Goal: Information Seeking & Learning: Learn about a topic

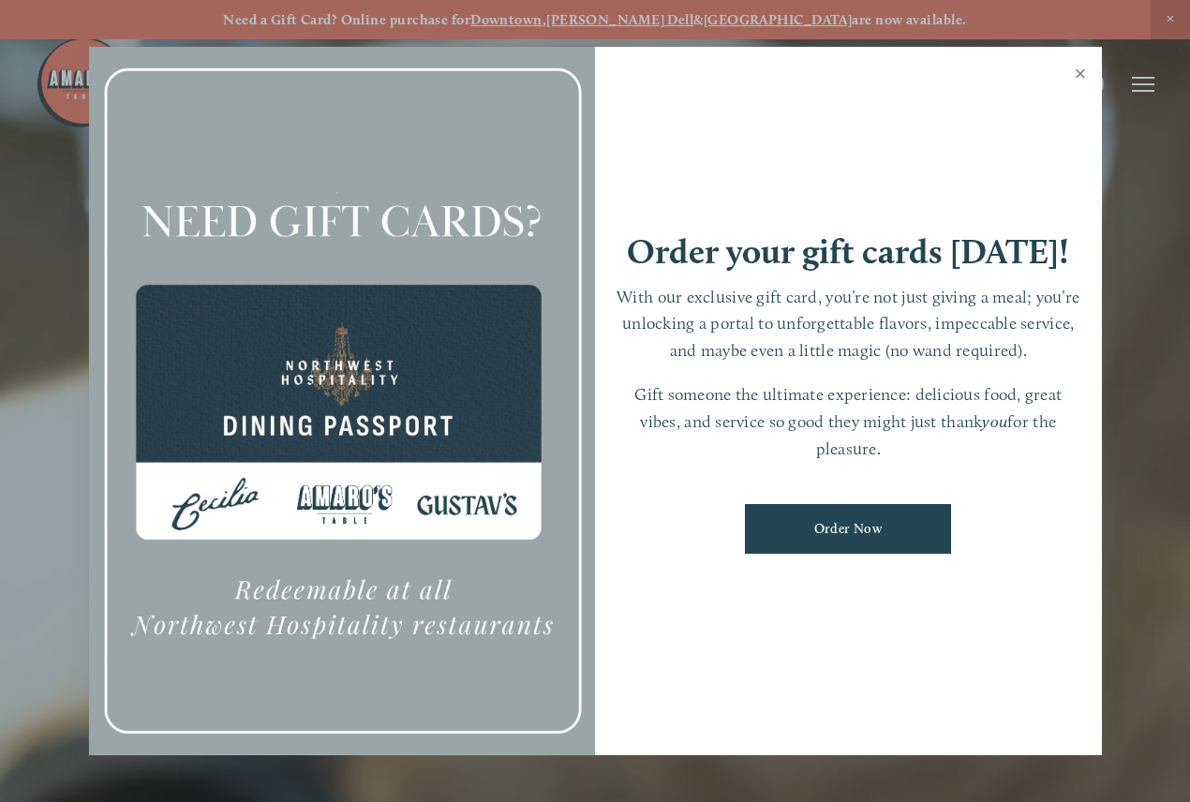
click at [1078, 77] on link "Close" at bounding box center [1081, 76] width 37 height 52
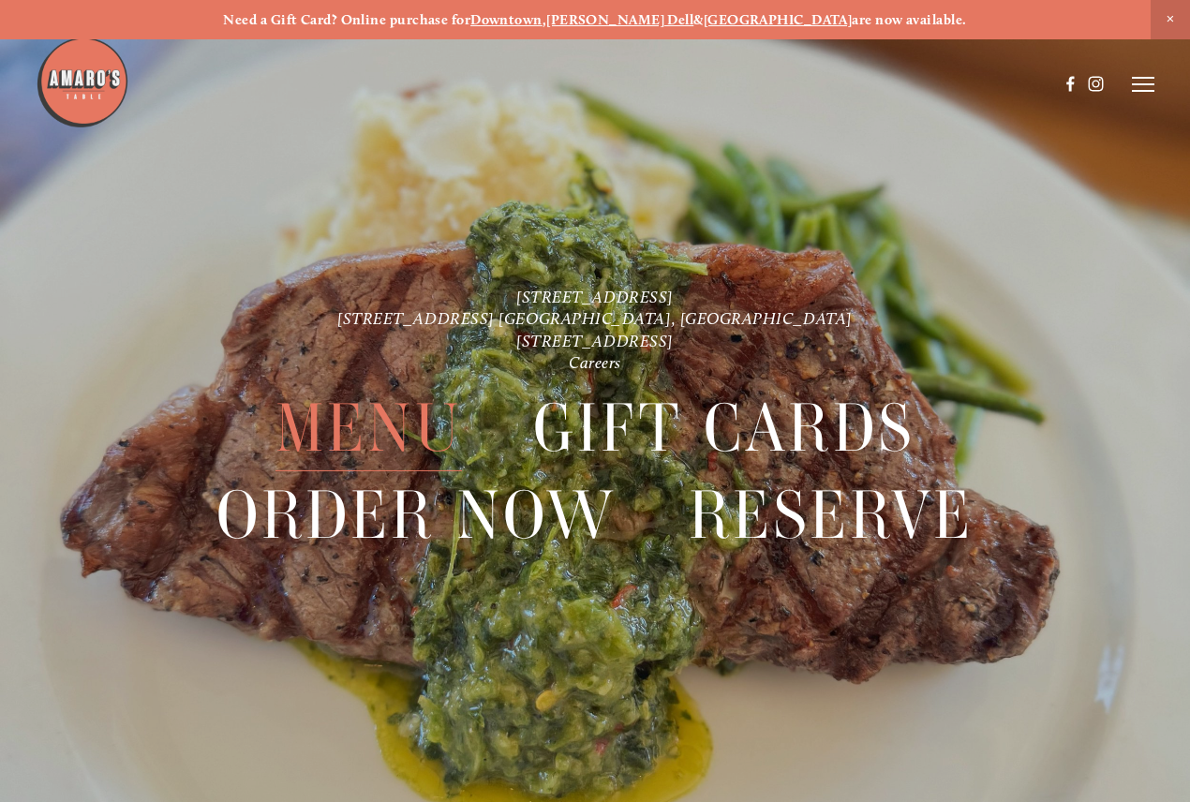
click at [420, 417] on span "Menu" at bounding box center [369, 428] width 187 height 86
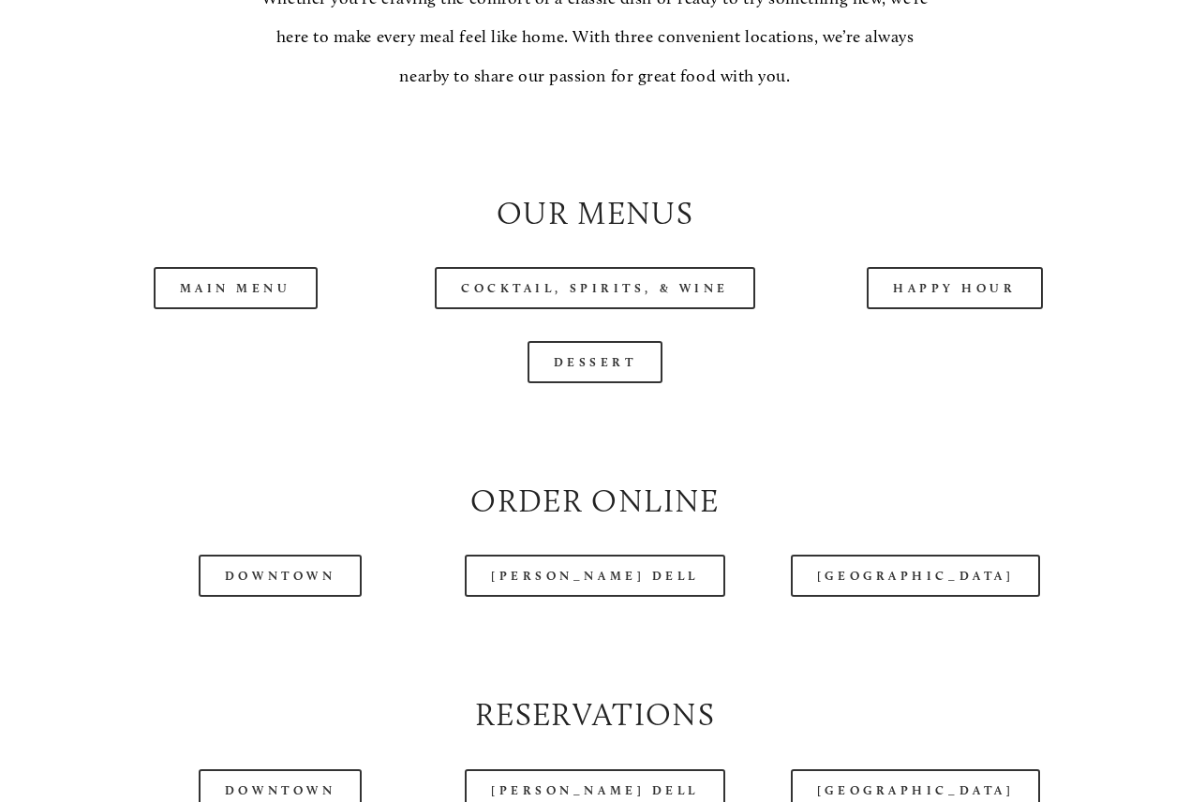
scroll to position [1801, 0]
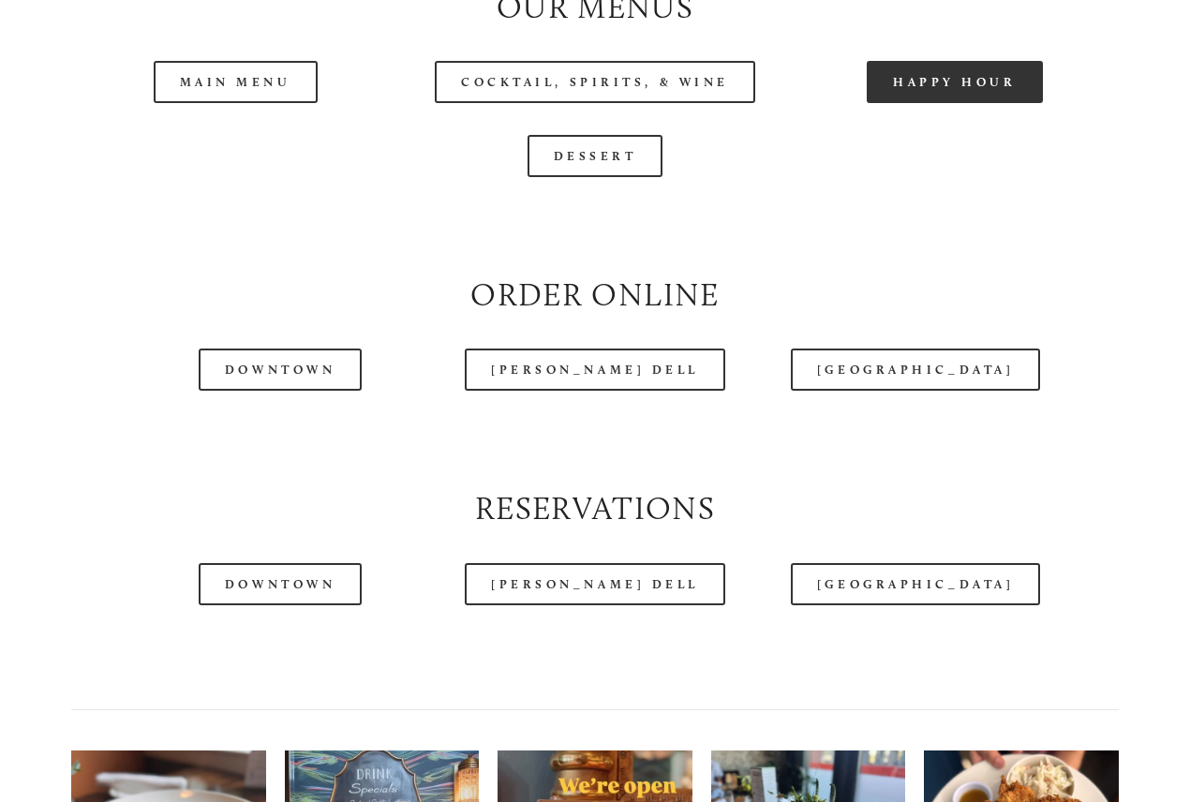
click at [954, 103] on link "Happy Hour" at bounding box center [955, 82] width 176 height 42
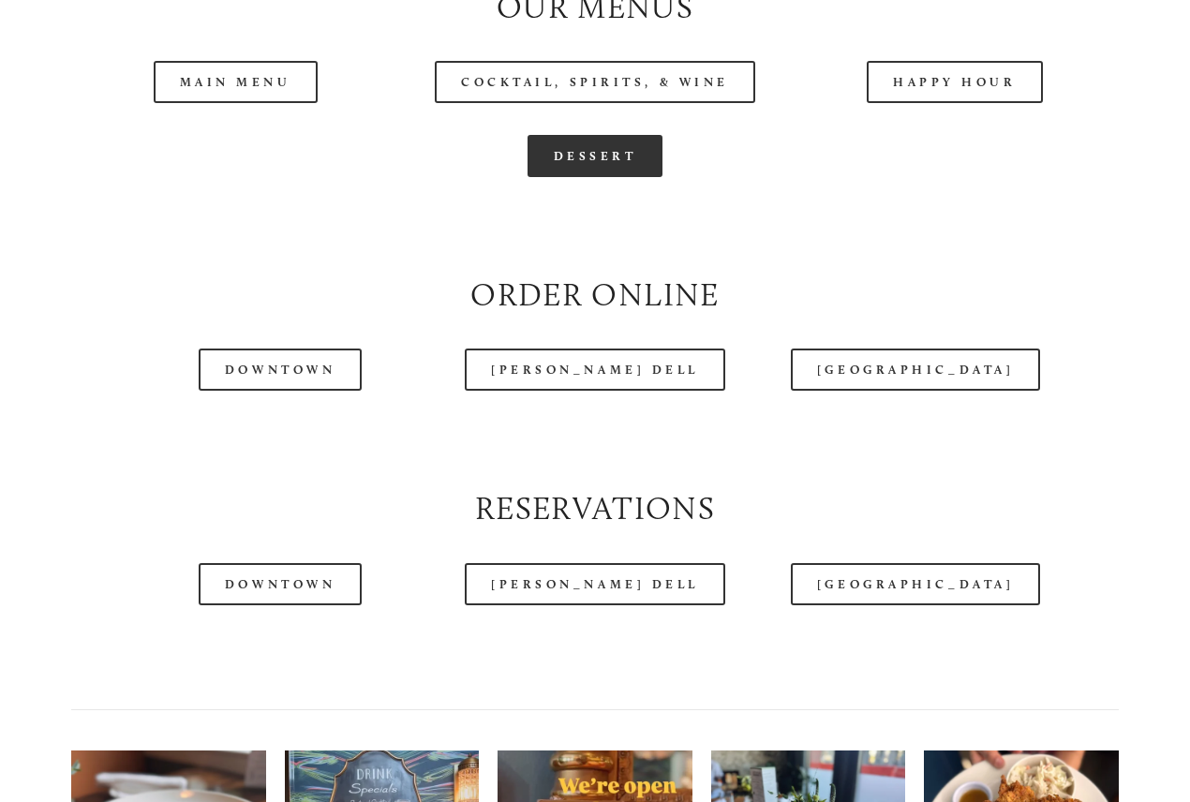
click at [644, 177] on link "Dessert" at bounding box center [596, 156] width 136 height 42
click at [257, 112] on header "Menu Order Now Visit Gallery 0" at bounding box center [595, 37] width 1119 height 168
click at [257, 120] on header "Menu Order Now Visit Gallery 0" at bounding box center [595, 37] width 1119 height 168
click at [262, 116] on header "Menu Order Now Visit Gallery 0" at bounding box center [595, 37] width 1119 height 168
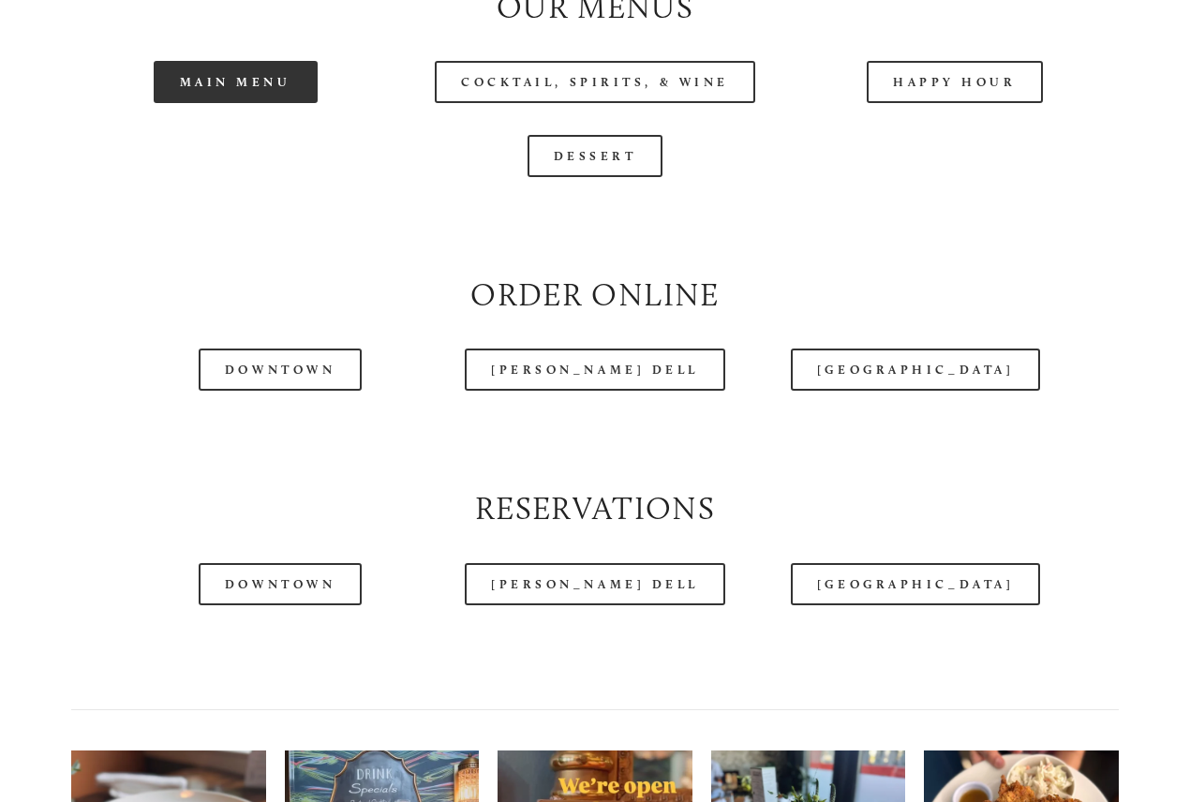
click at [229, 103] on link "Main Menu" at bounding box center [236, 82] width 164 height 42
